Goal: Obtain resource: Download file/media

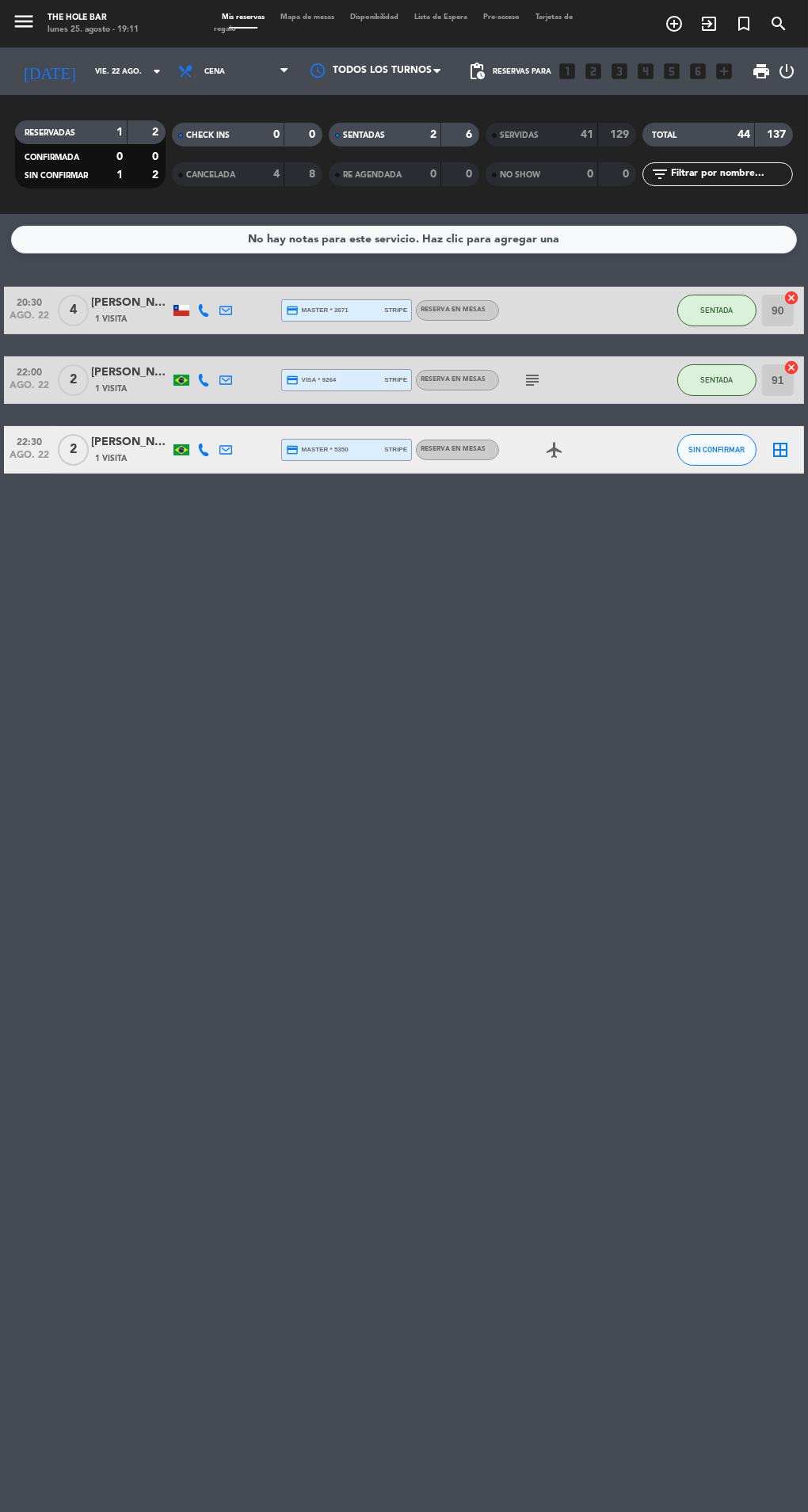
click at [87, 71] on input "vie. 22 ago." at bounding box center [138, 72] width 104 height 25
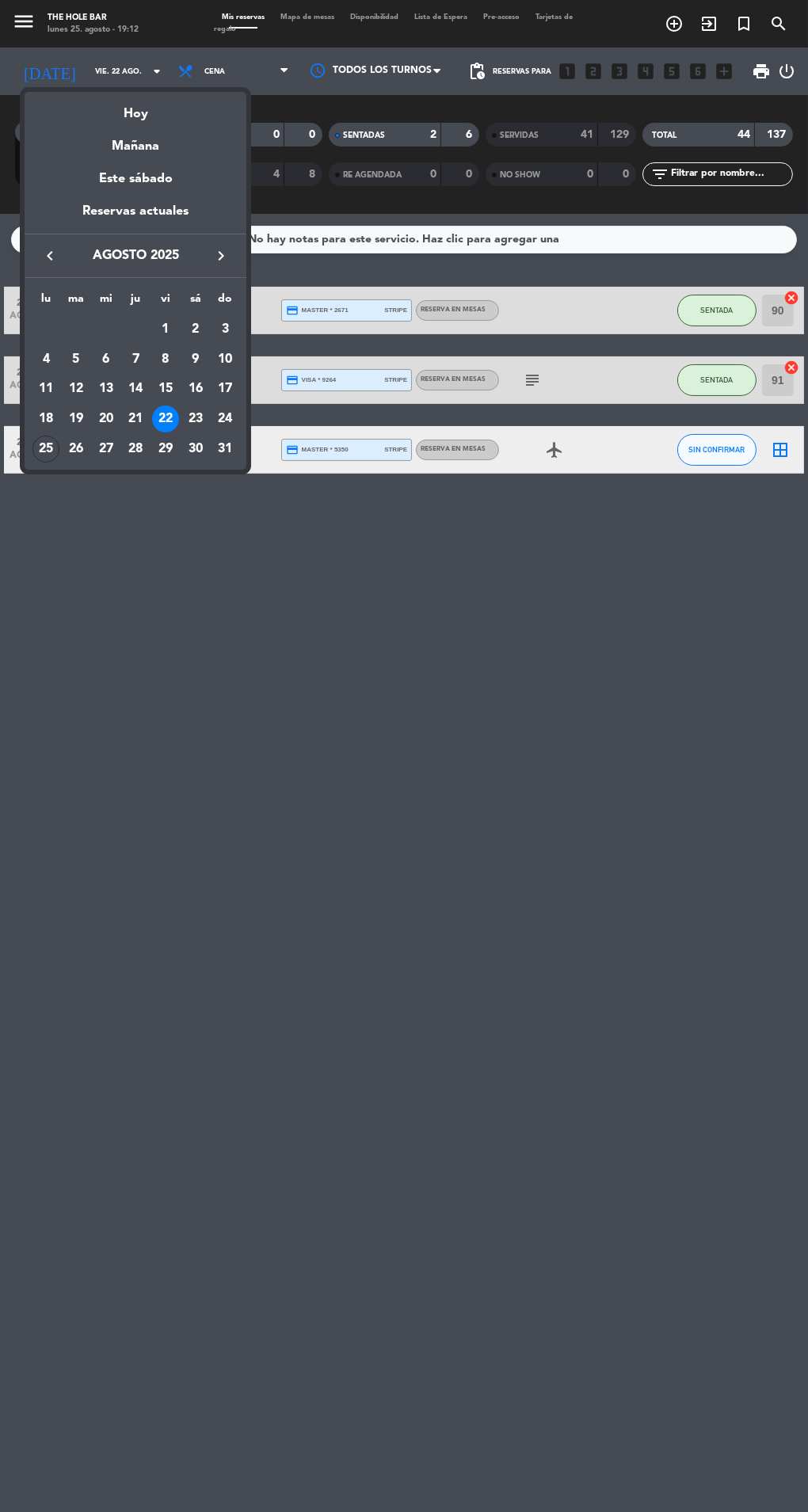
click at [140, 106] on div "Hoy" at bounding box center [135, 108] width 222 height 33
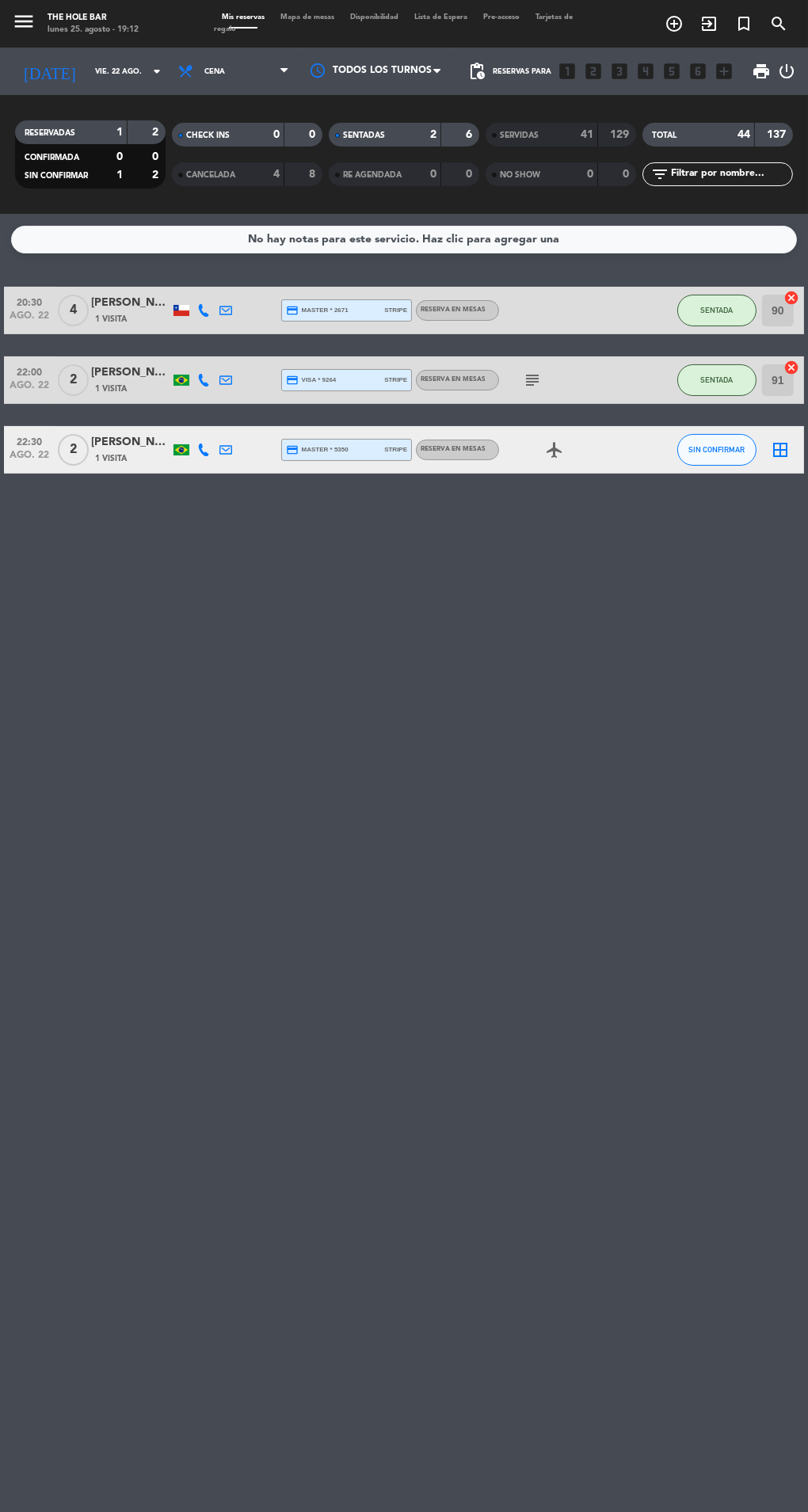
type input "lun. 25 ago."
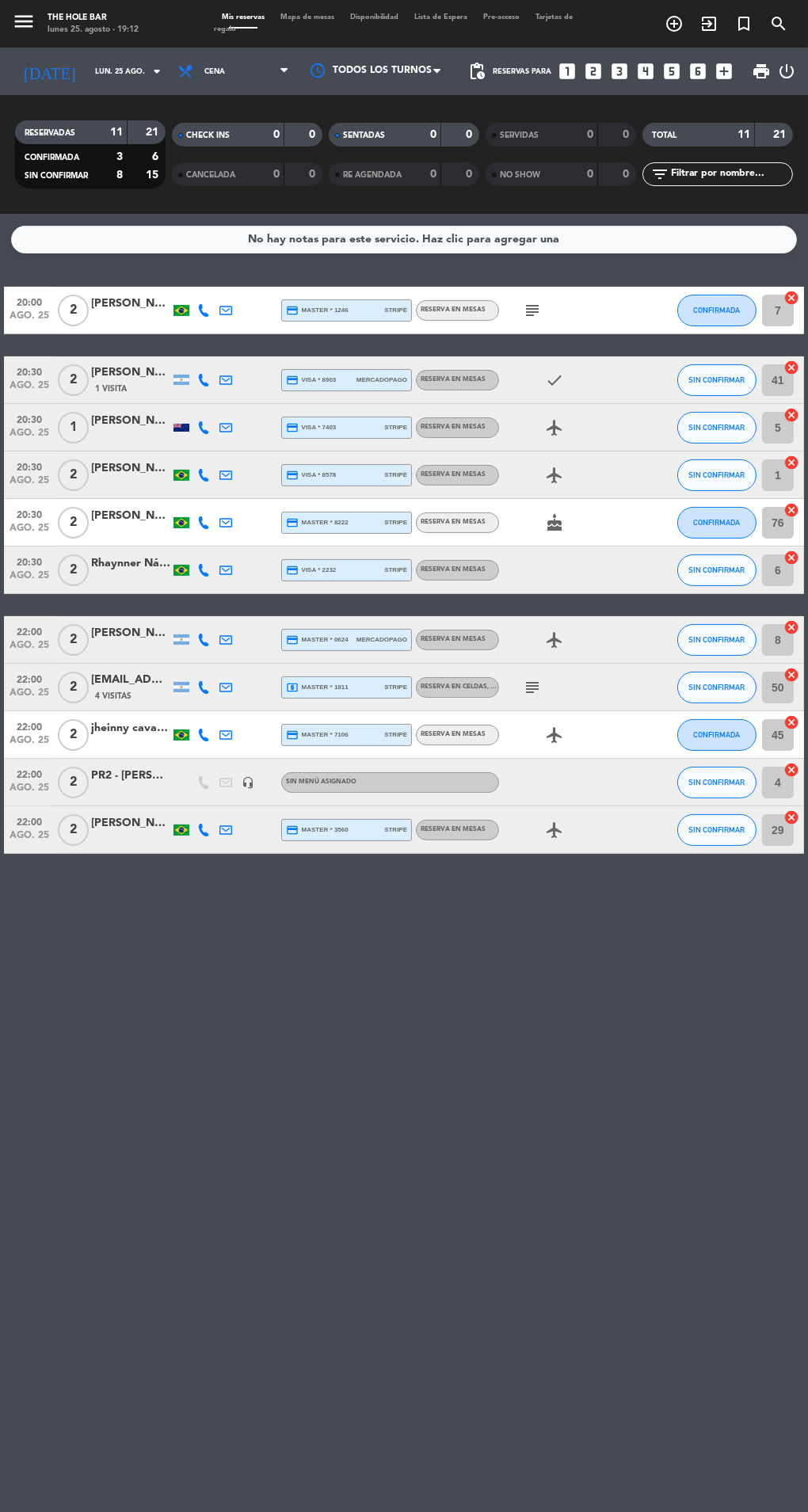
click at [31, 71] on icon "[DATE]" at bounding box center [50, 72] width 76 height 32
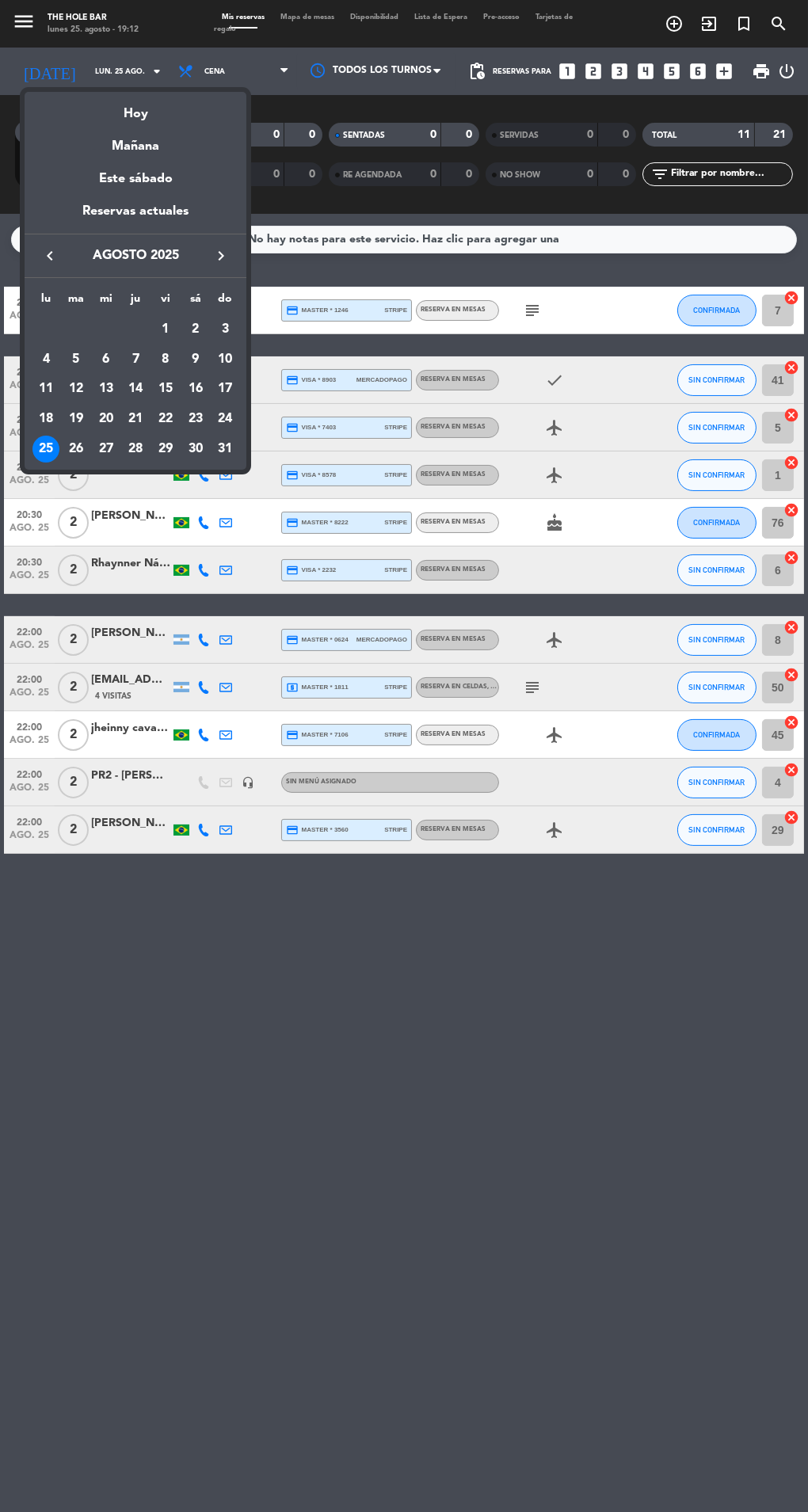
click at [112, 105] on div "Hoy" at bounding box center [135, 108] width 222 height 33
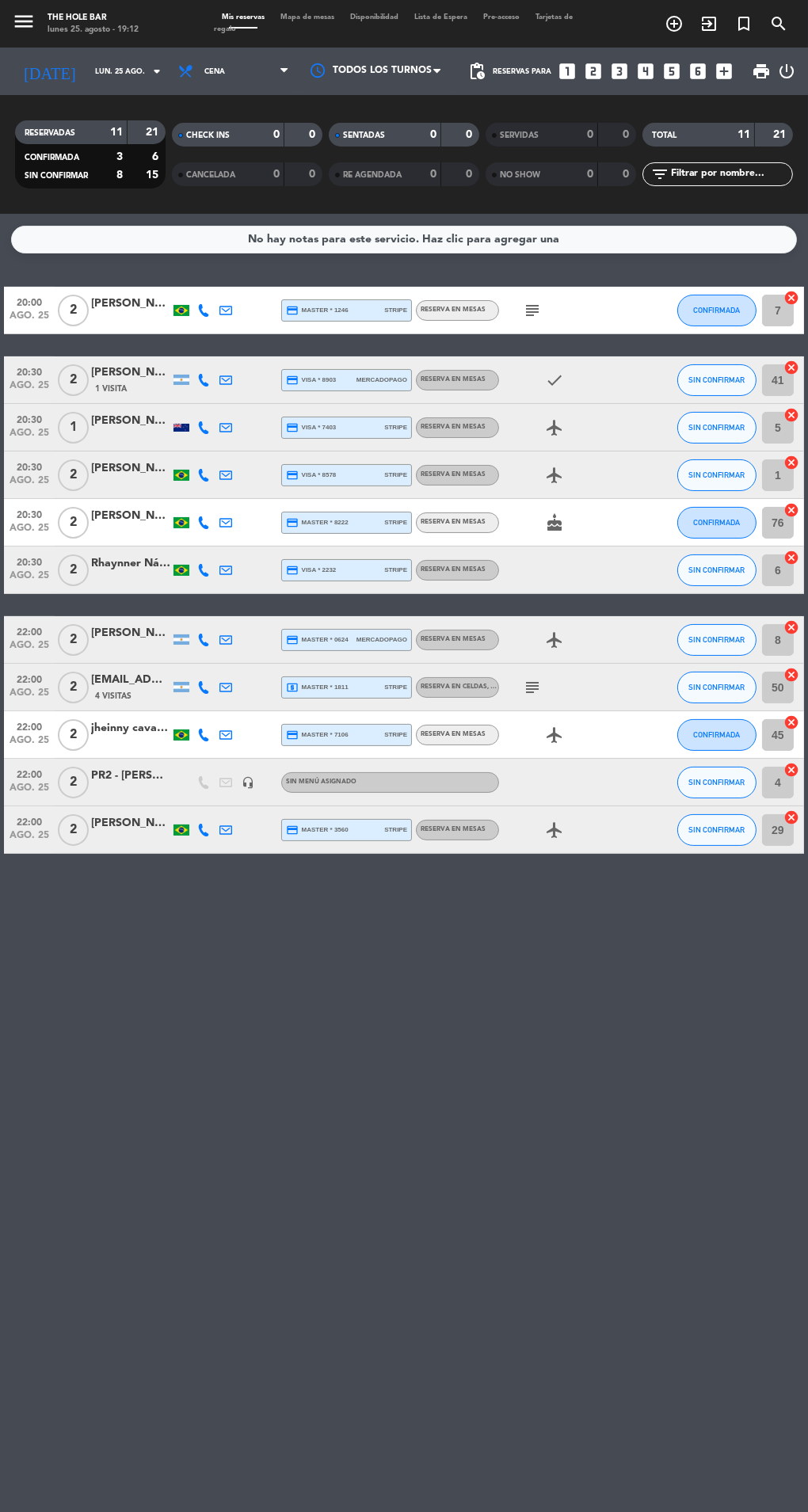
click at [87, 76] on input "lun. 25 ago." at bounding box center [138, 72] width 104 height 25
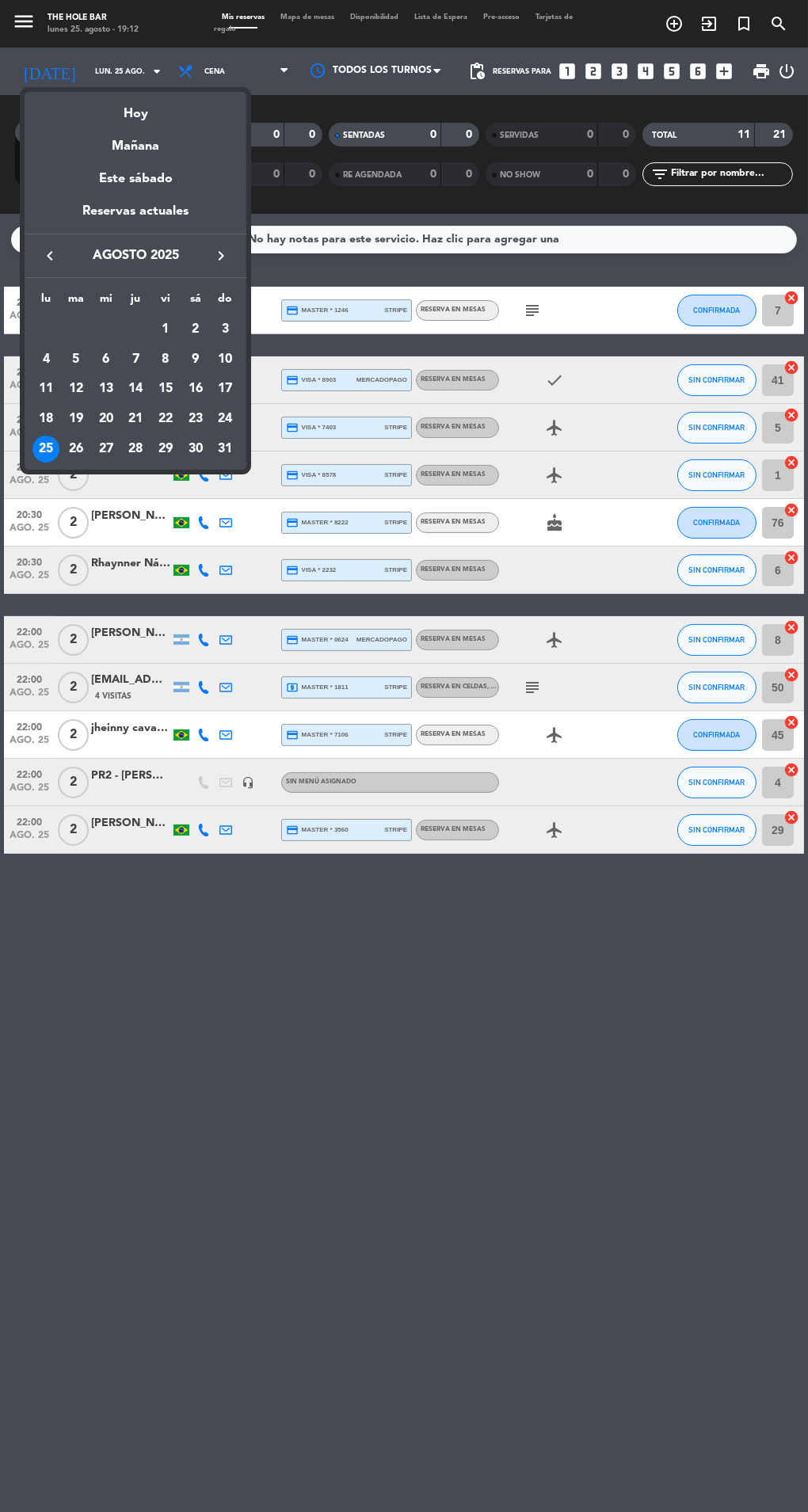
click at [125, 103] on div "Hoy" at bounding box center [135, 108] width 222 height 33
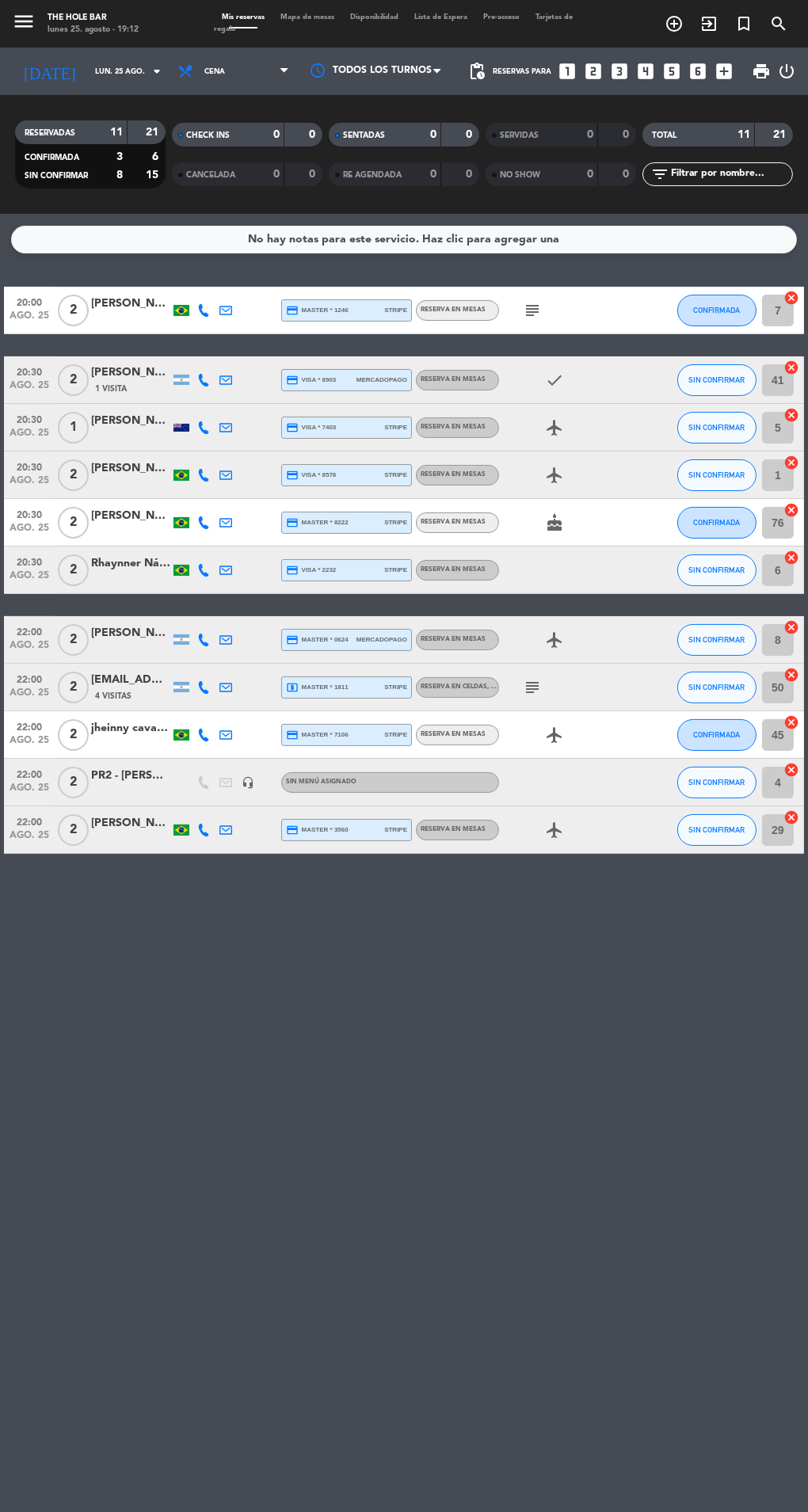
click at [758, 73] on span "print" at bounding box center [761, 71] width 19 height 19
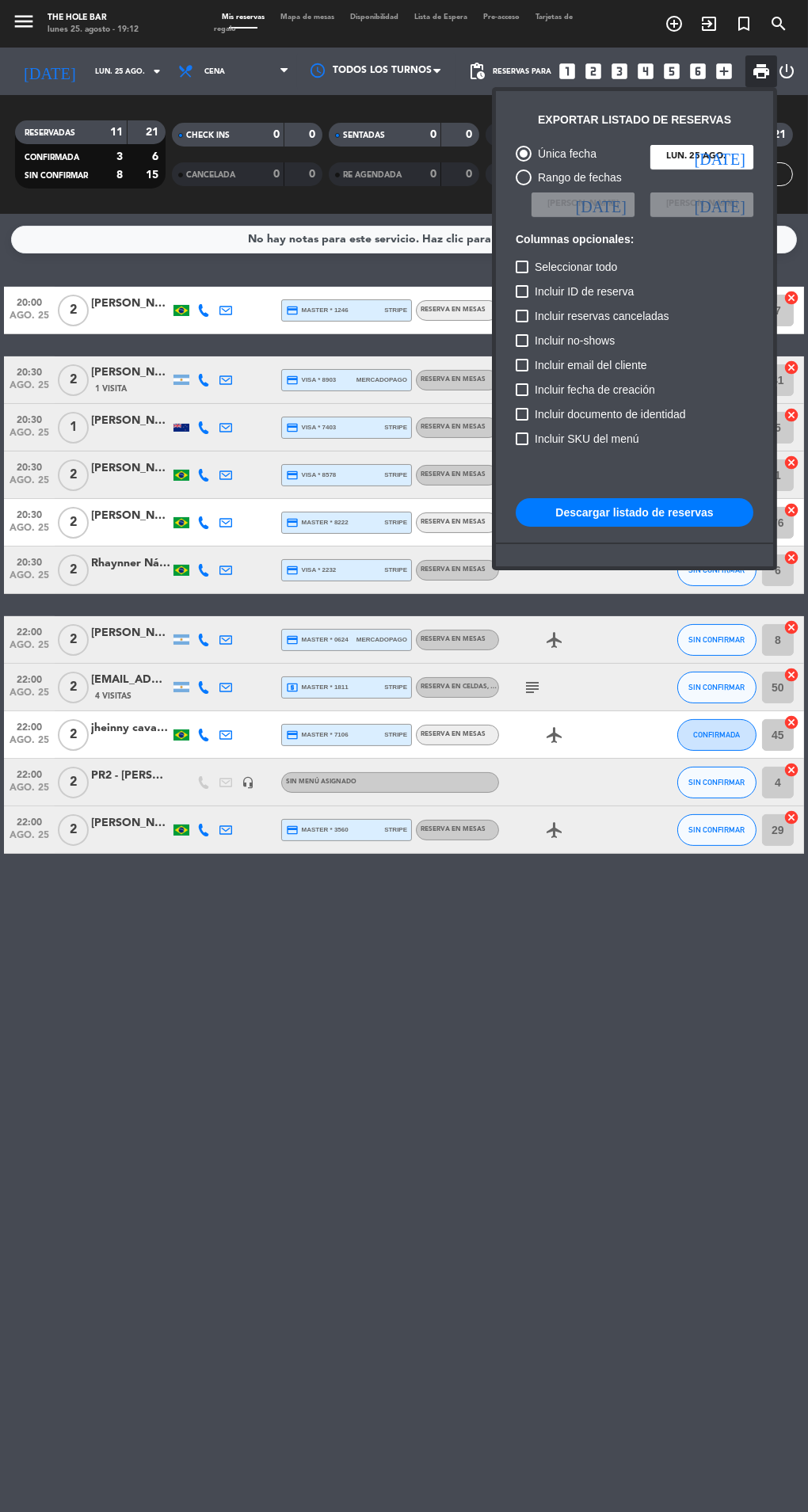
click at [687, 517] on button "Descargar listado de reservas" at bounding box center [635, 512] width 238 height 29
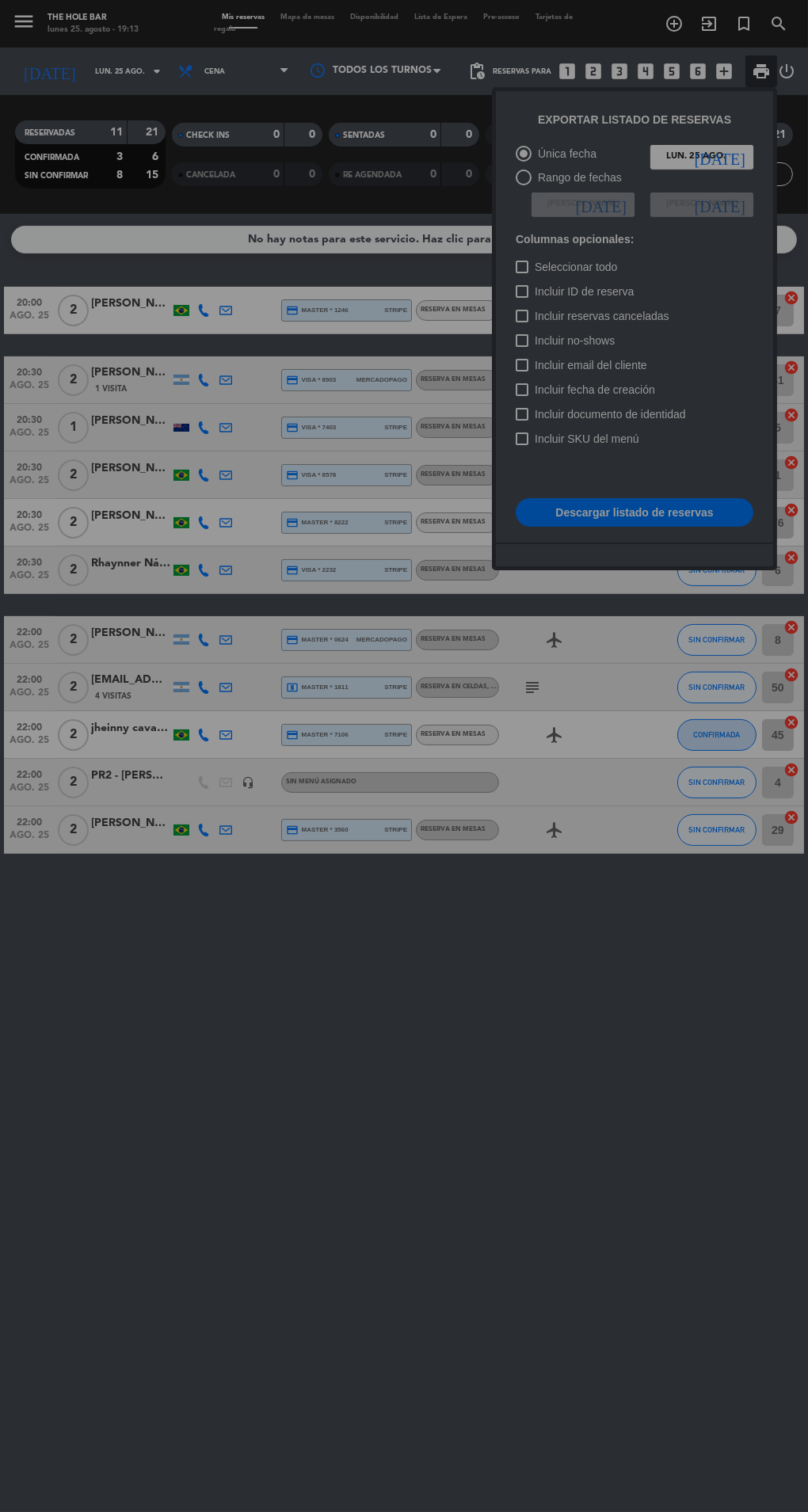
click at [614, 522] on div "? ! i Buscando Conexión a Internet × cached Se ha perdido la conexión a interne…" at bounding box center [404, 756] width 808 height 1512
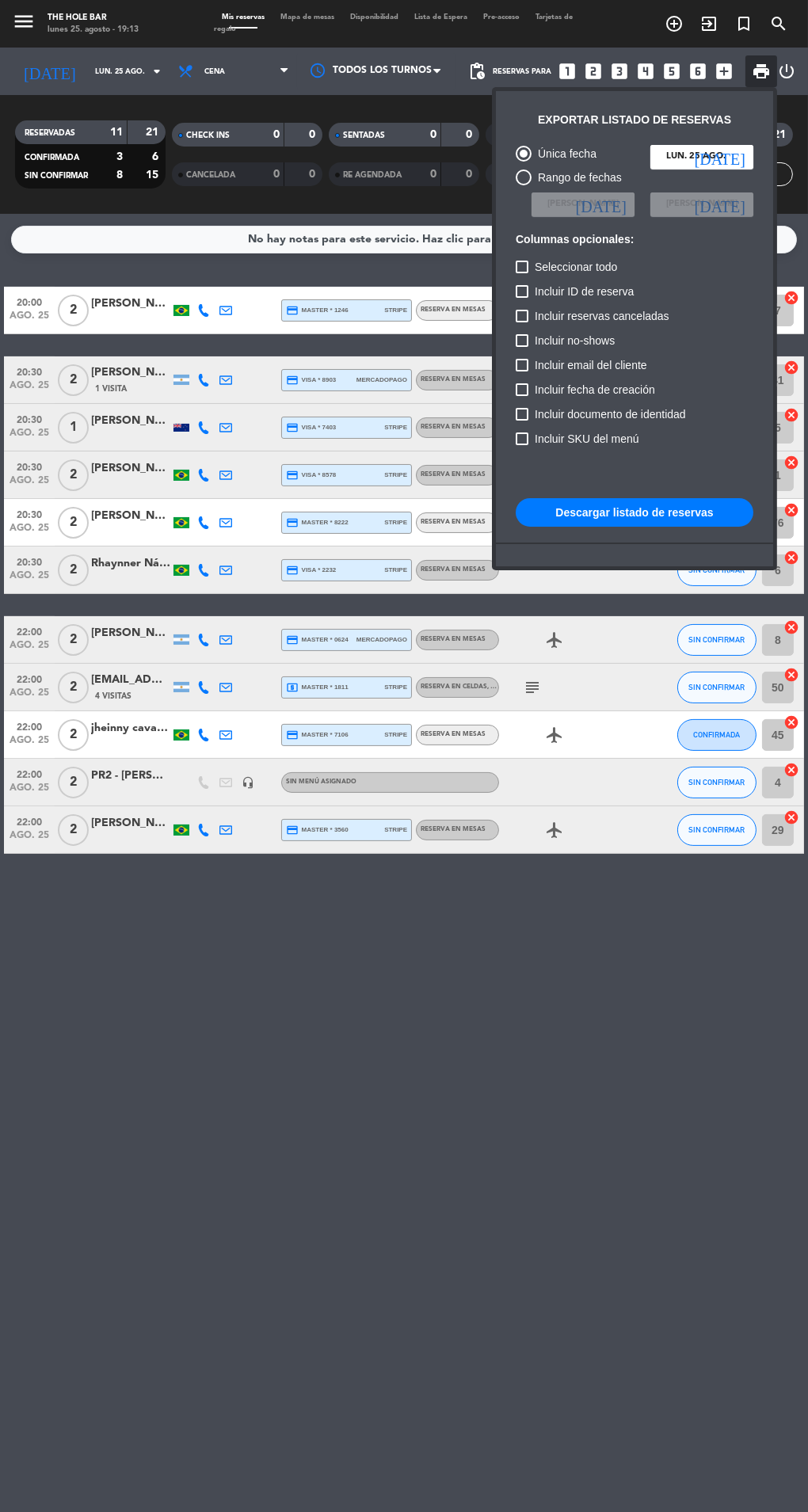
click at [655, 518] on button "Descargar listado de reservas" at bounding box center [635, 512] width 238 height 29
